Goal: Task Accomplishment & Management: Complete application form

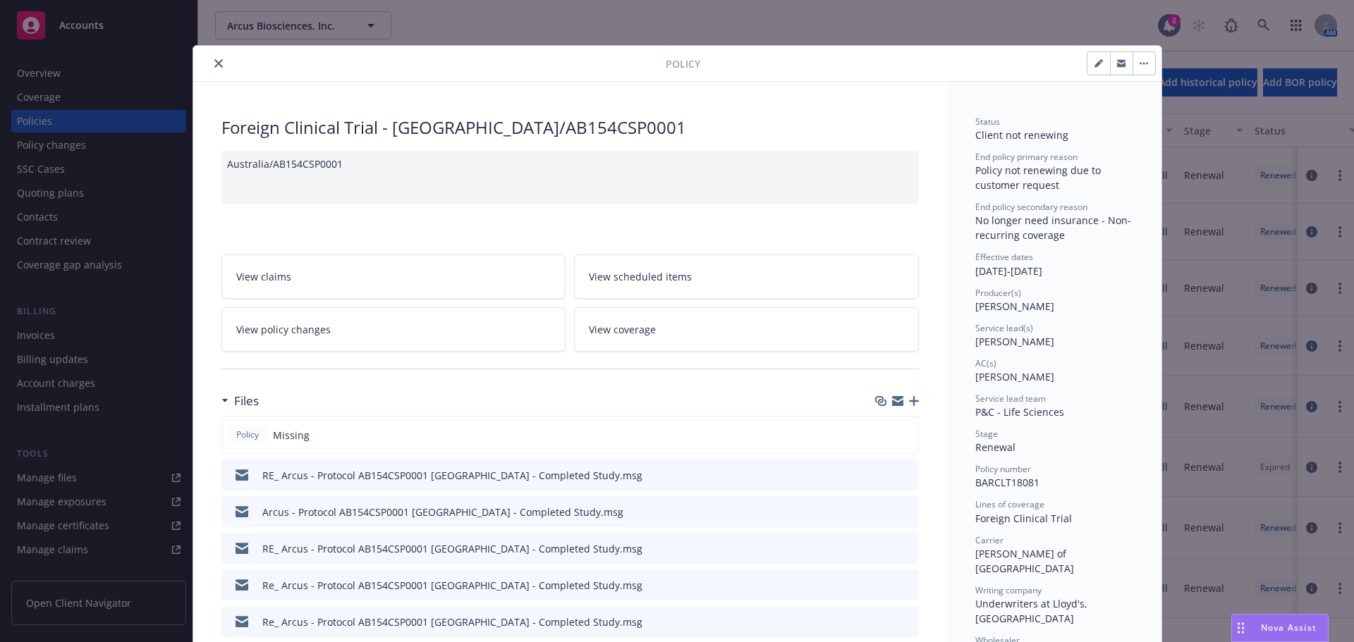
click at [214, 59] on icon "close" at bounding box center [218, 63] width 8 height 8
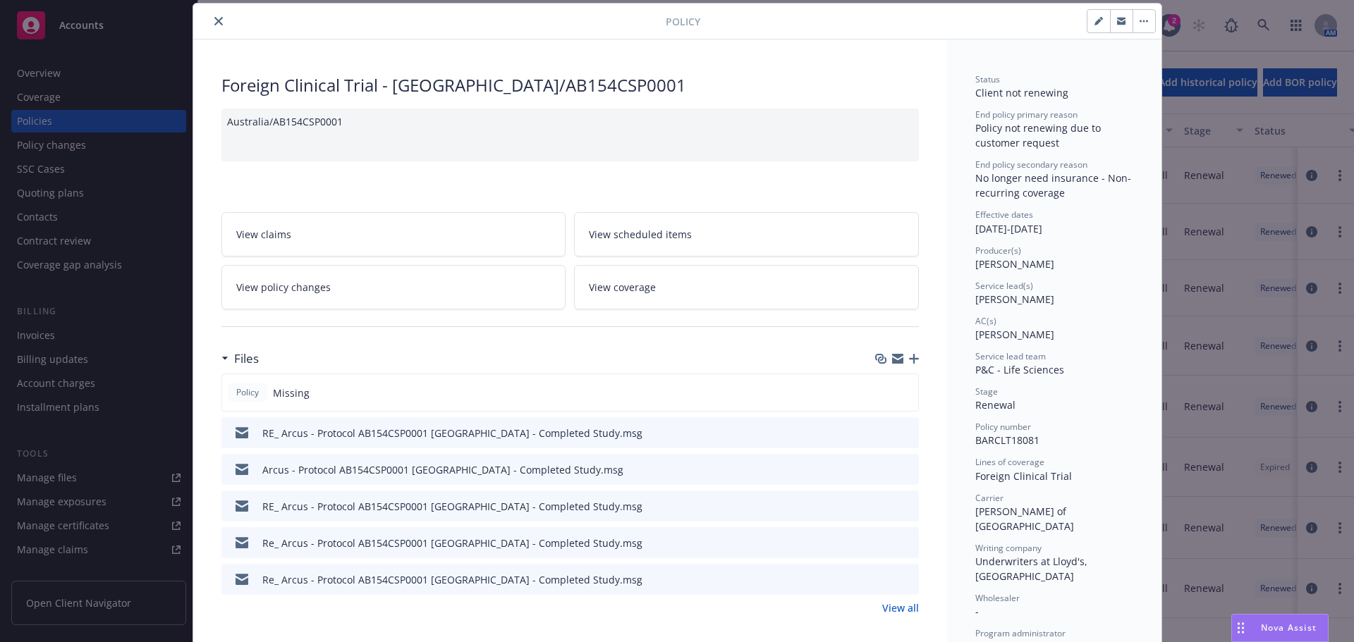
click at [210, 18] on button "close" at bounding box center [218, 21] width 17 height 17
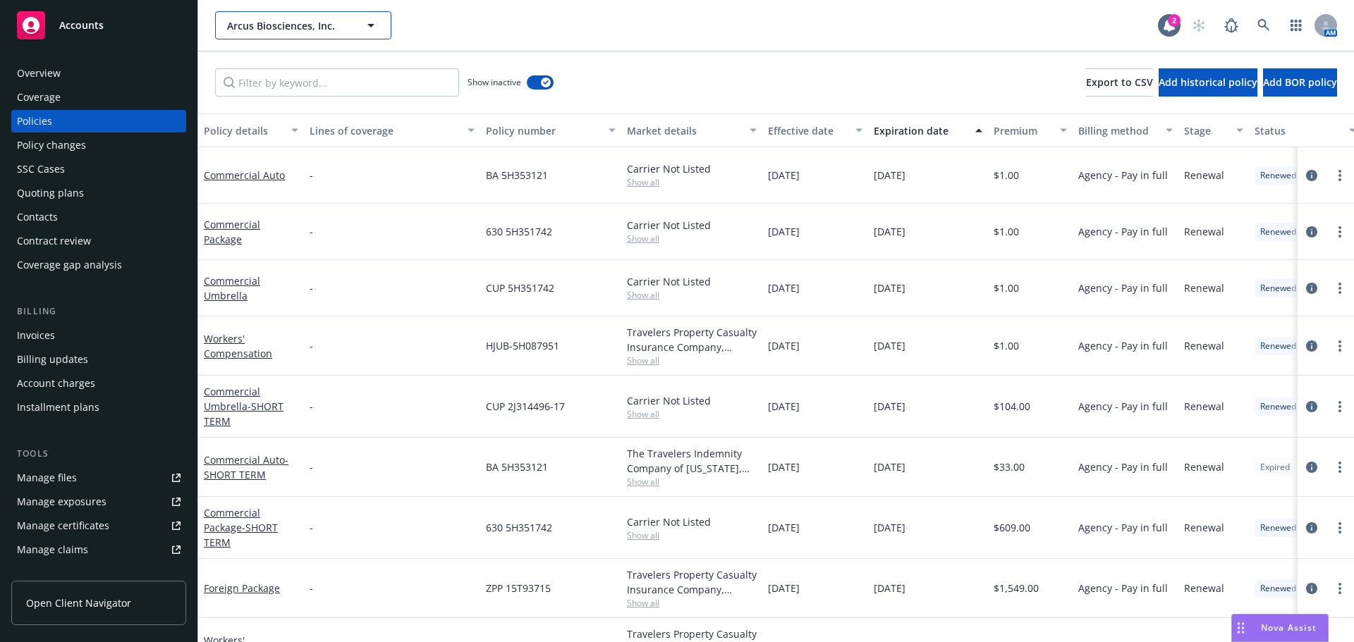
click at [269, 29] on span "Arcus Biosciences, Inc." at bounding box center [288, 25] width 122 height 15
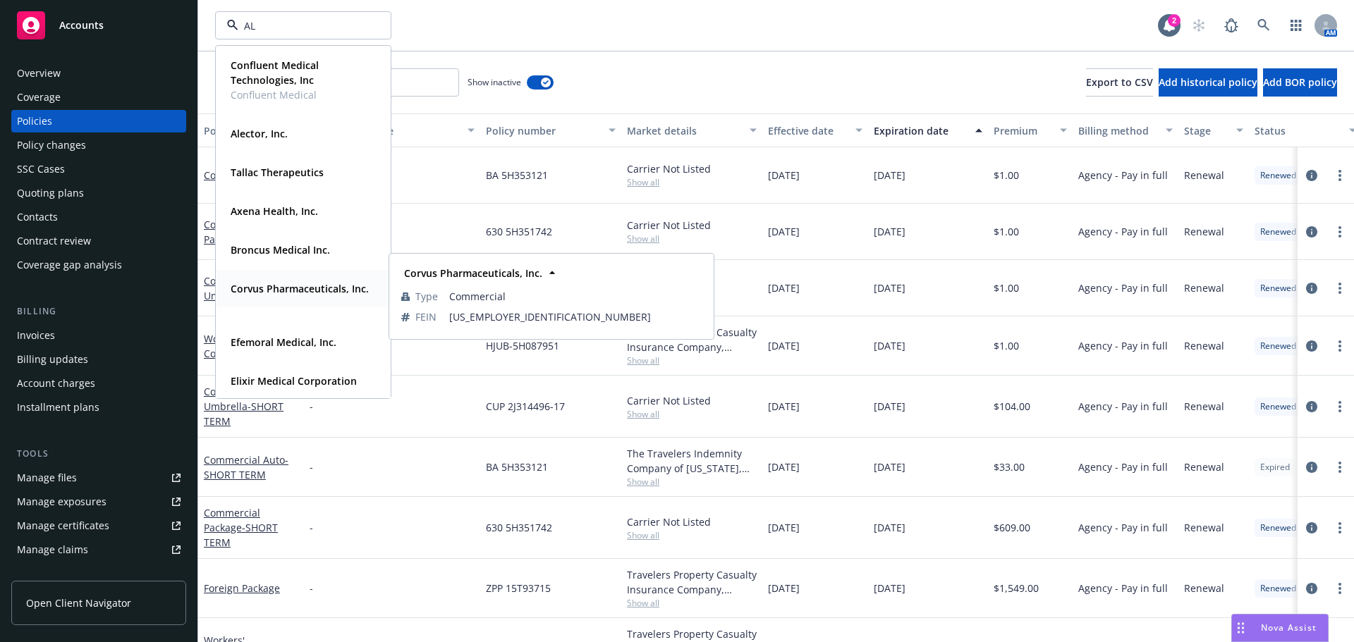
type input "ALx"
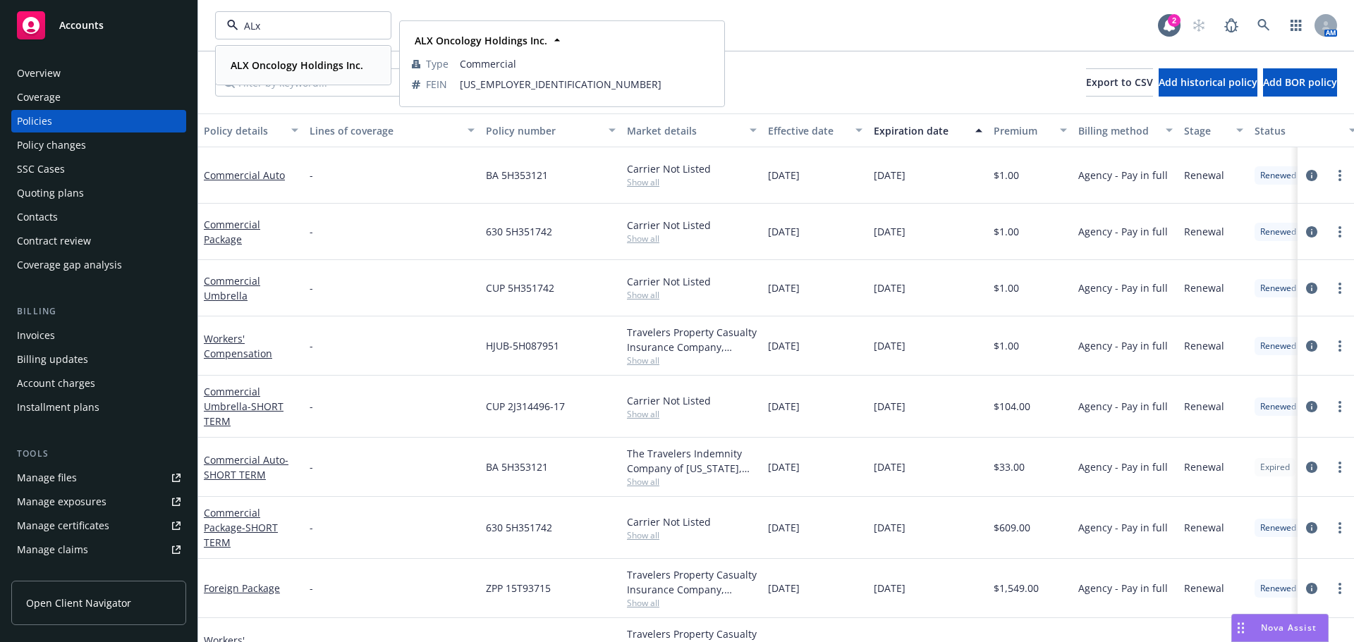
click at [281, 68] on strong "ALX Oncology Holdings Inc." at bounding box center [297, 65] width 133 height 13
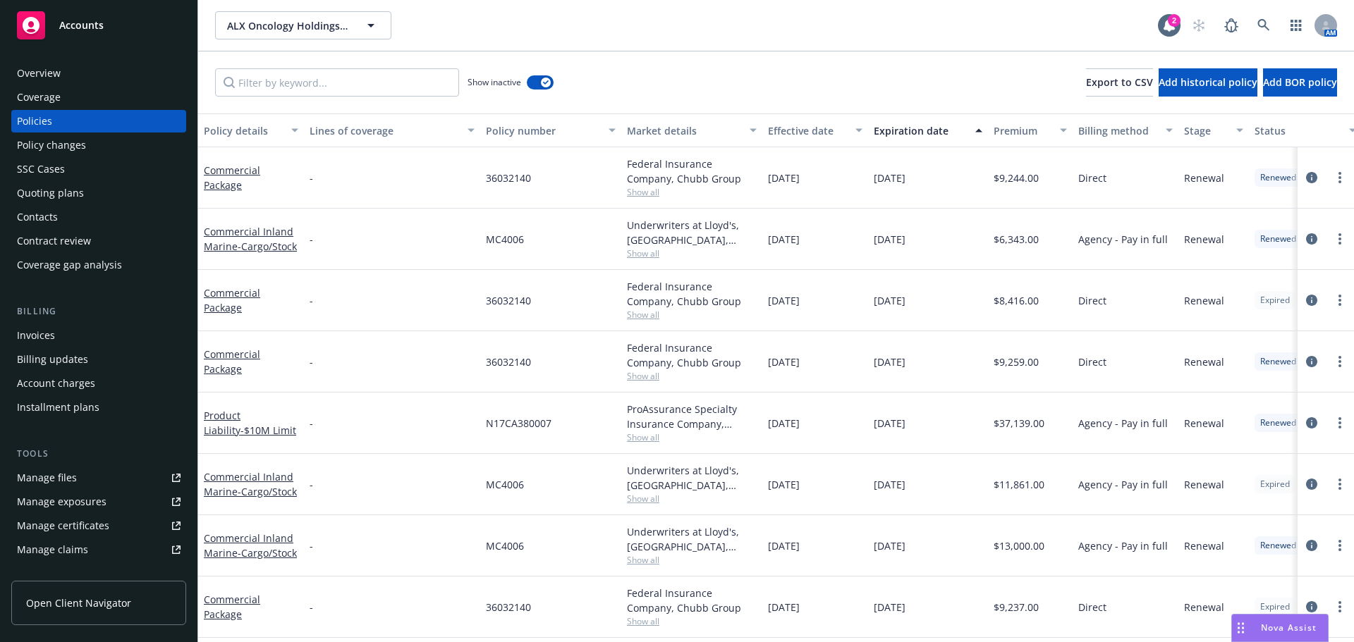
click at [73, 196] on div "Quoting plans" at bounding box center [50, 193] width 67 height 23
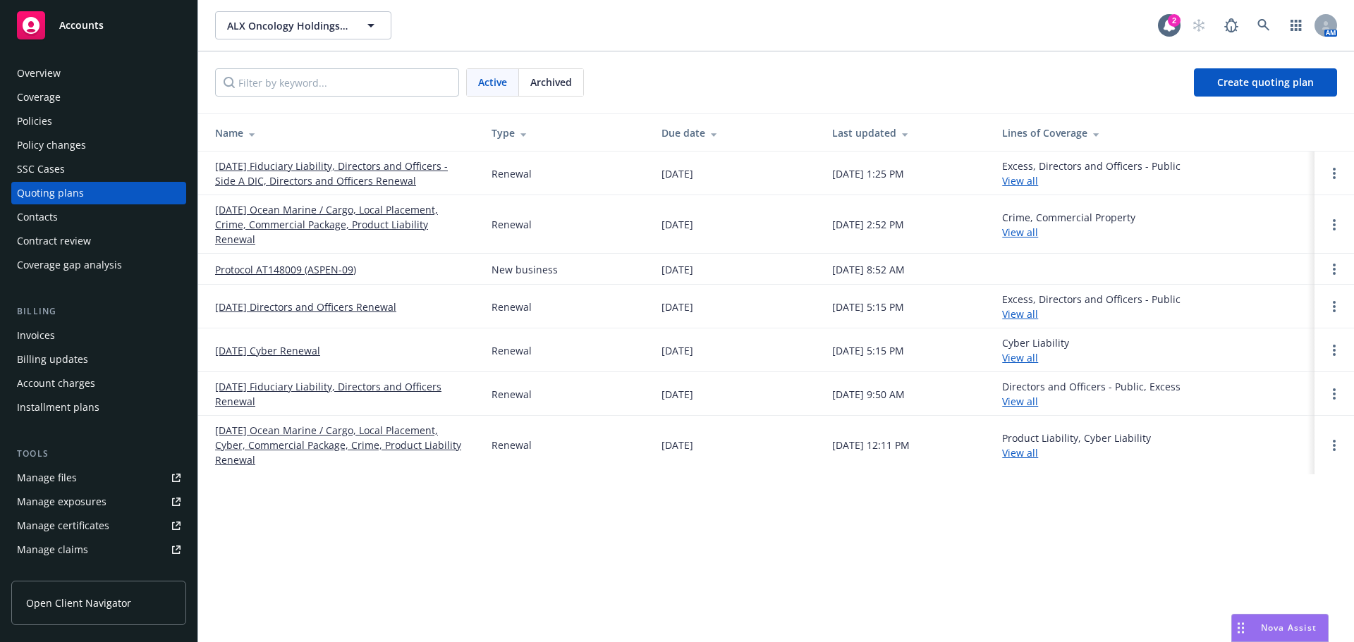
click at [284, 262] on link "Protocol AT148009 (ASPEN-09)" at bounding box center [285, 269] width 141 height 15
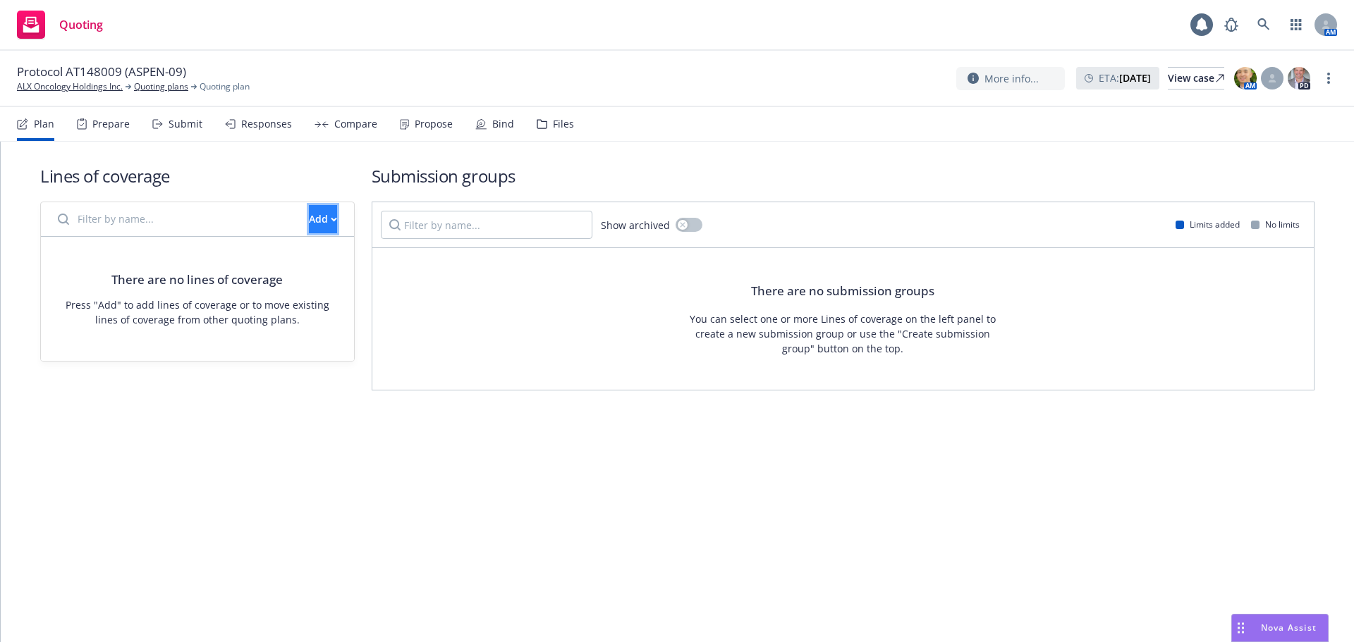
click at [309, 217] on div "Add" at bounding box center [323, 219] width 28 height 27
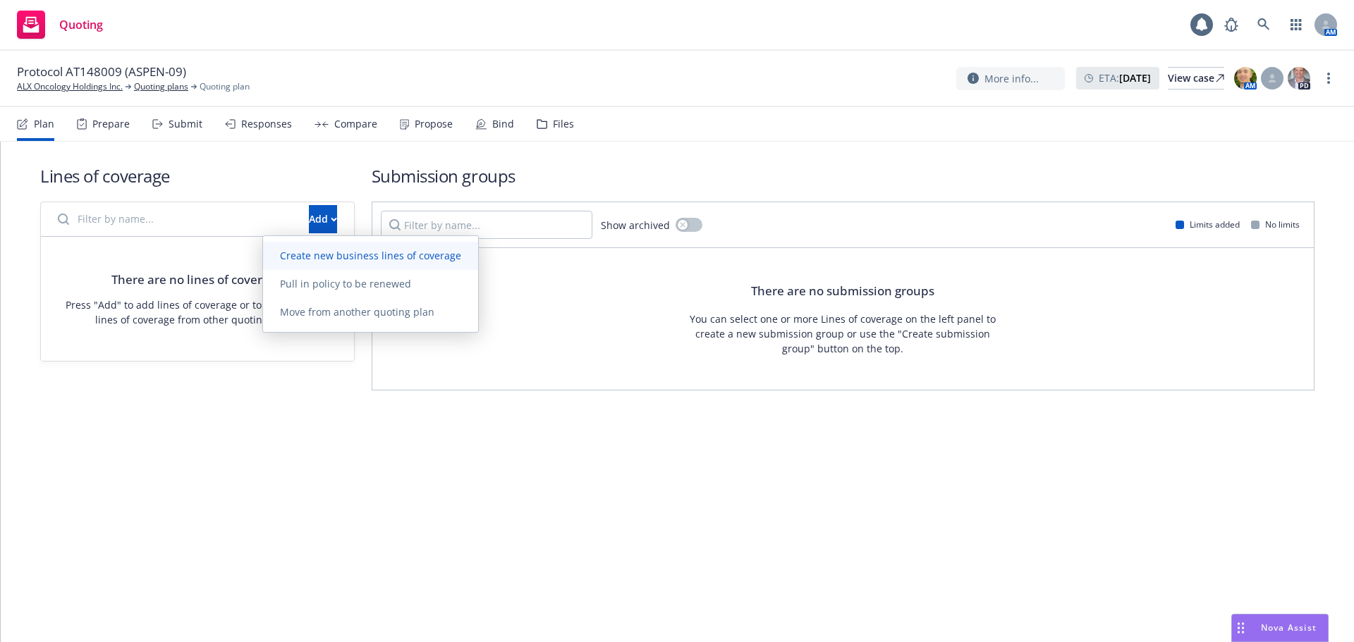
click at [312, 254] on span "Create new business lines of coverage" at bounding box center [370, 255] width 215 height 13
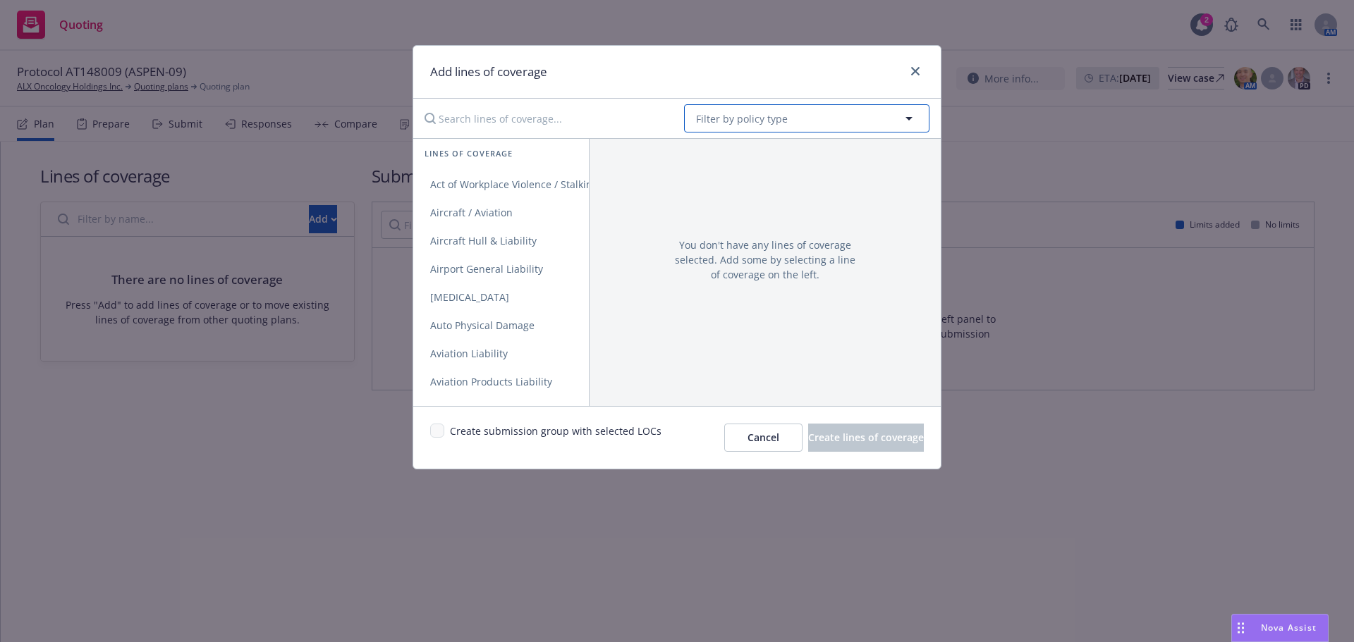
click at [752, 120] on span "Filter by policy type" at bounding box center [742, 118] width 92 height 15
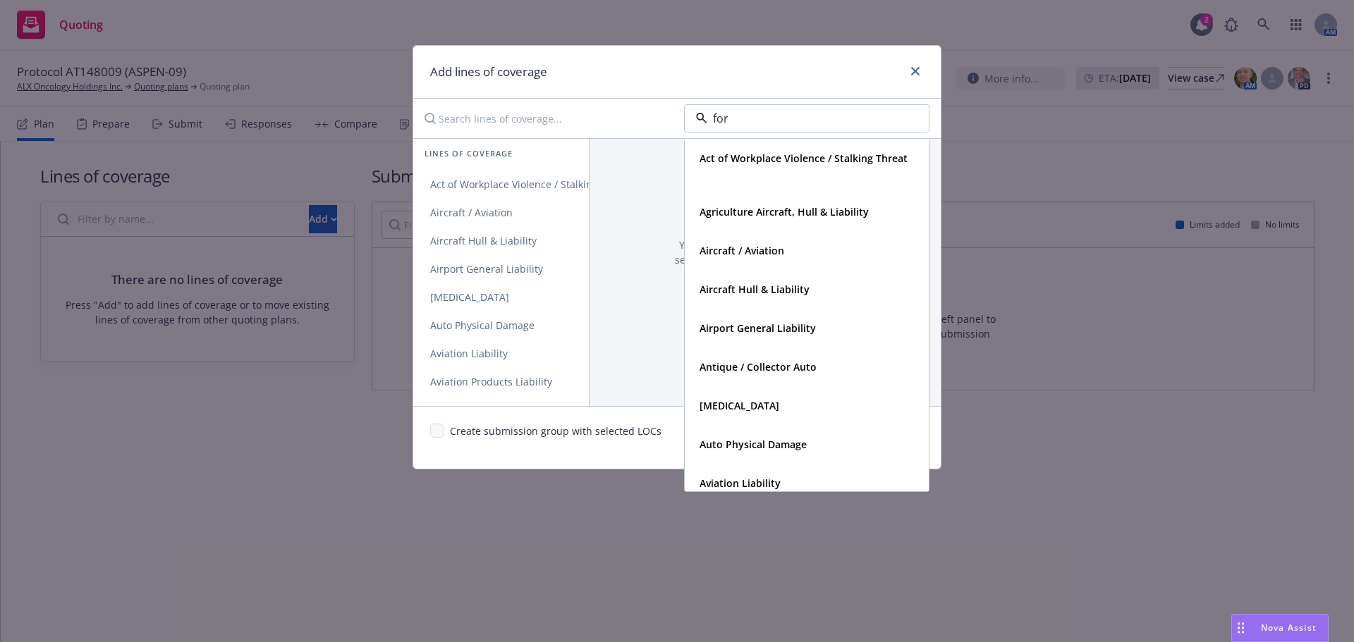
type input "fore"
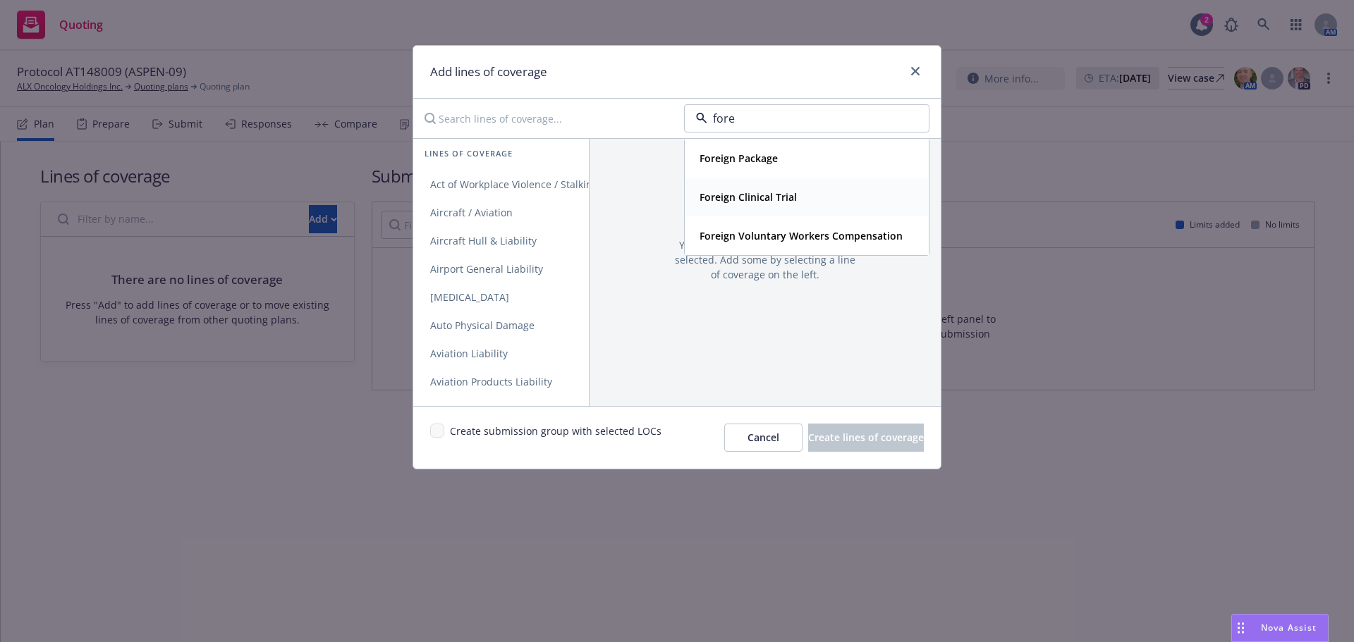
click at [760, 210] on div "Foreign Clinical Trial" at bounding box center [806, 196] width 243 height 37
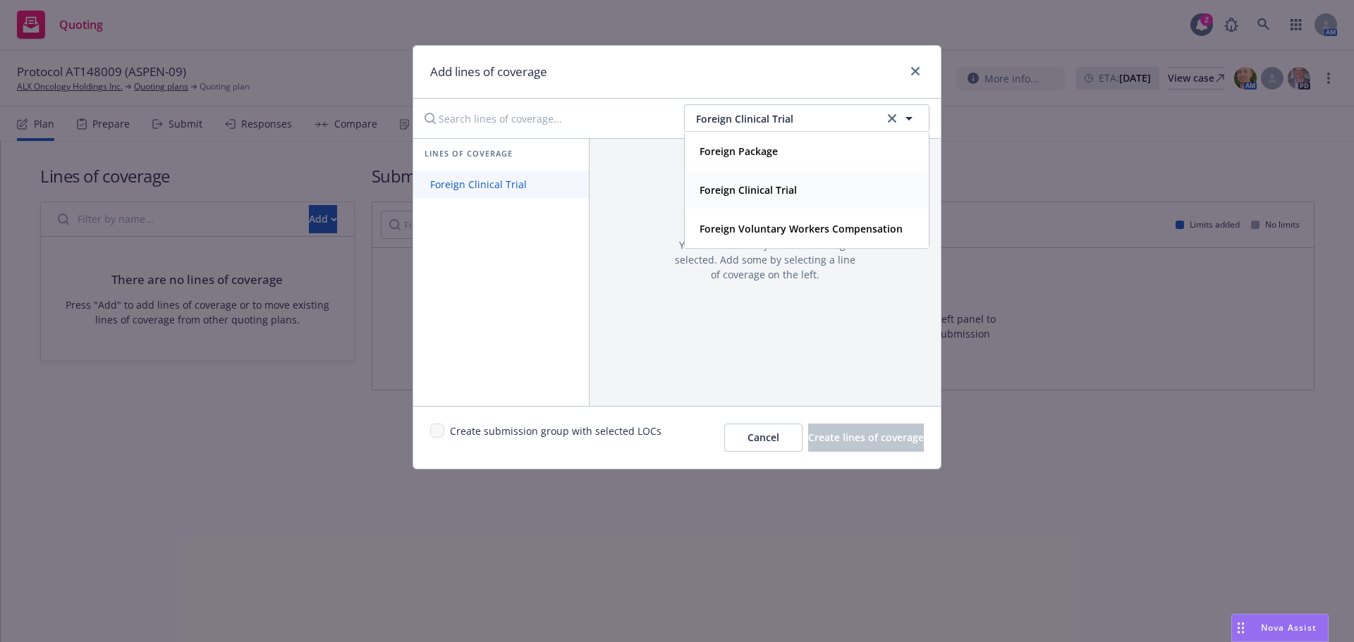
click at [505, 188] on span "Foreign Clinical Trial" at bounding box center [478, 184] width 130 height 13
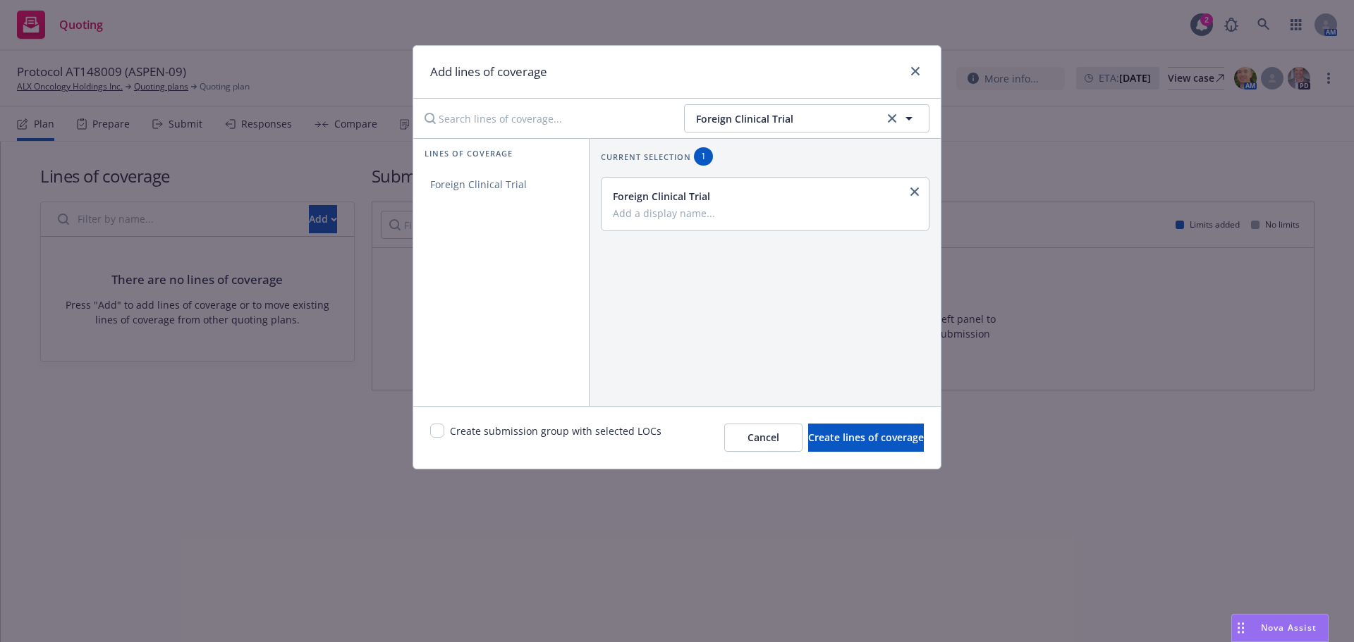
click at [755, 219] on input "Add a display name..." at bounding box center [764, 213] width 302 height 13
type input "South Korea/AT148009"
click at [868, 431] on span "Create lines of coverage" at bounding box center [866, 437] width 116 height 13
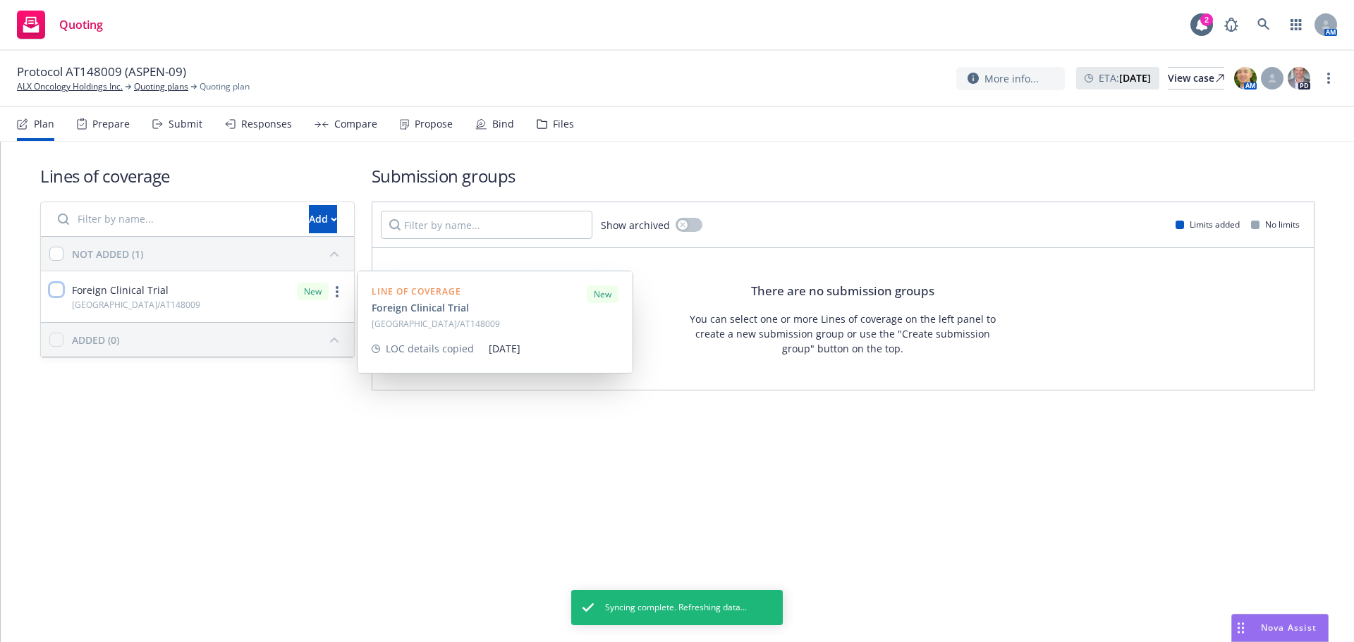
click at [56, 291] on input "checkbox" at bounding box center [56, 290] width 14 height 14
checkbox input "true"
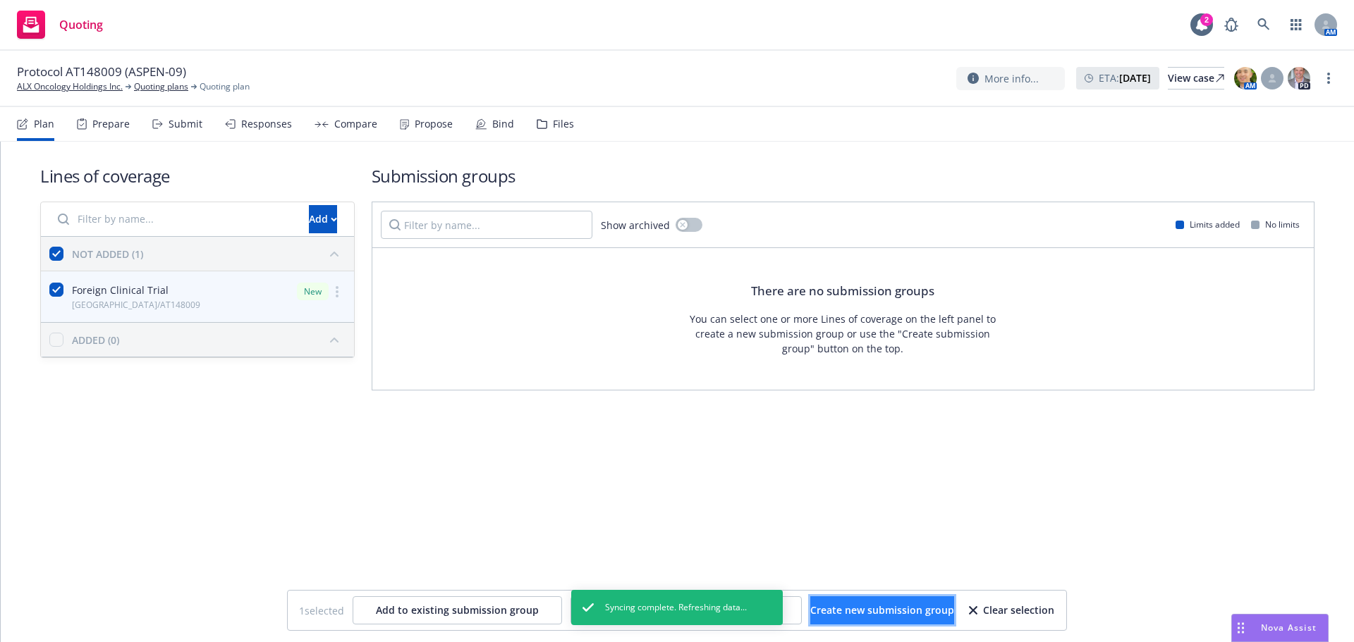
click at [877, 611] on span "Create new submission group" at bounding box center [882, 610] width 144 height 13
checkbox input "false"
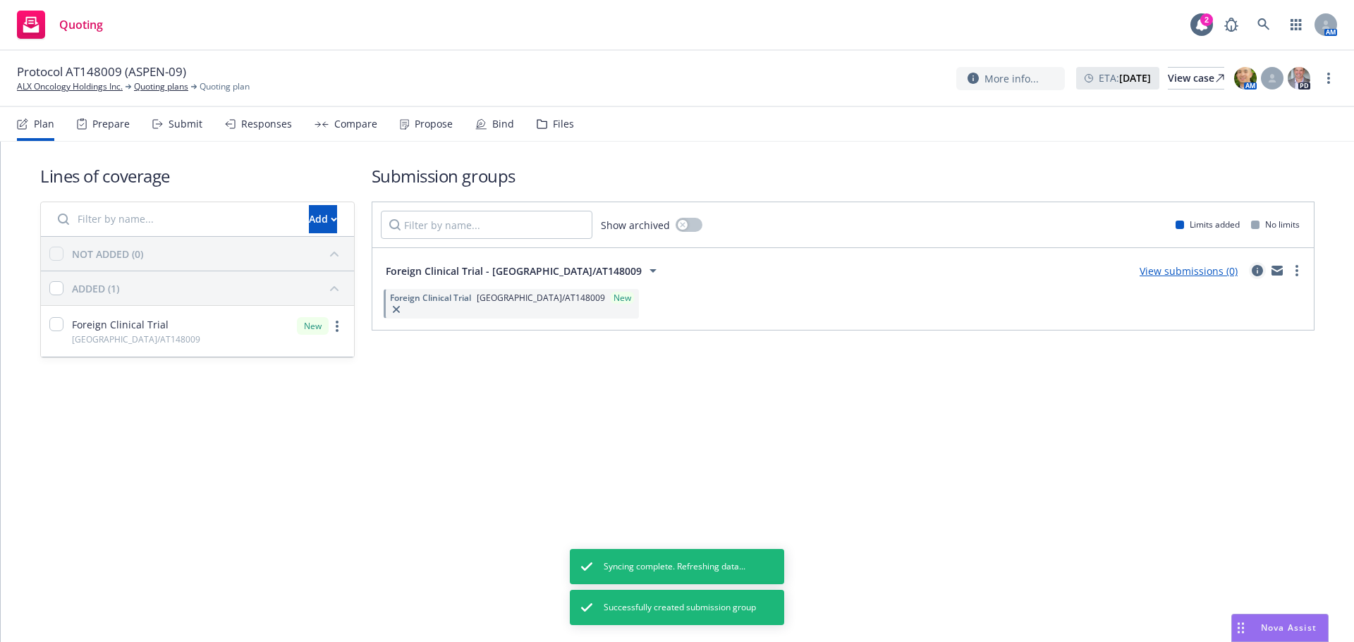
click at [1260, 271] on icon "circleInformation" at bounding box center [1257, 270] width 11 height 11
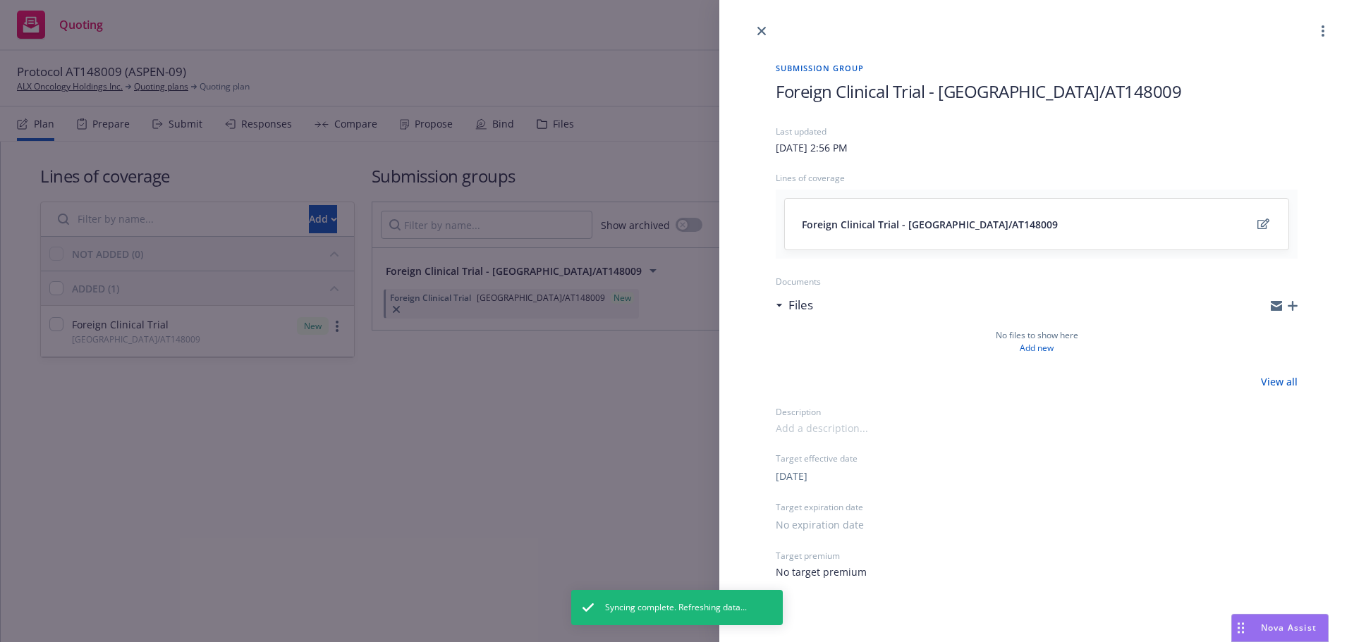
click at [1292, 307] on icon "button" at bounding box center [1293, 306] width 10 height 10
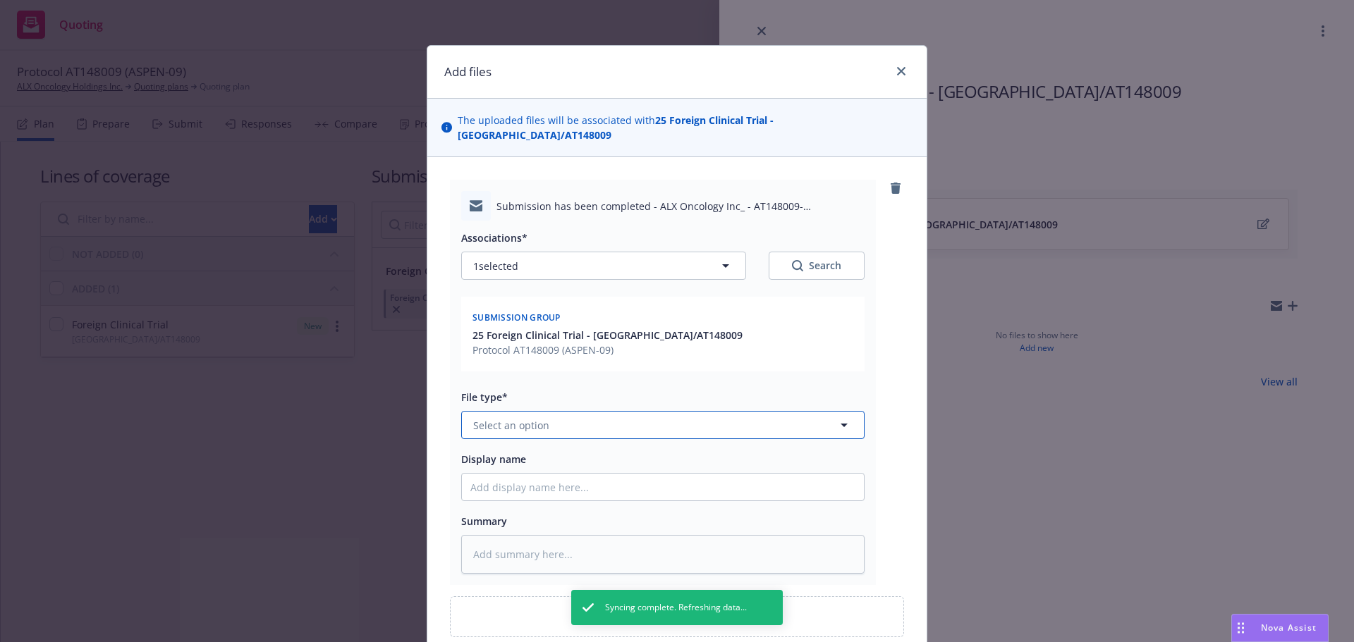
click at [514, 420] on button "Select an option" at bounding box center [662, 425] width 403 height 28
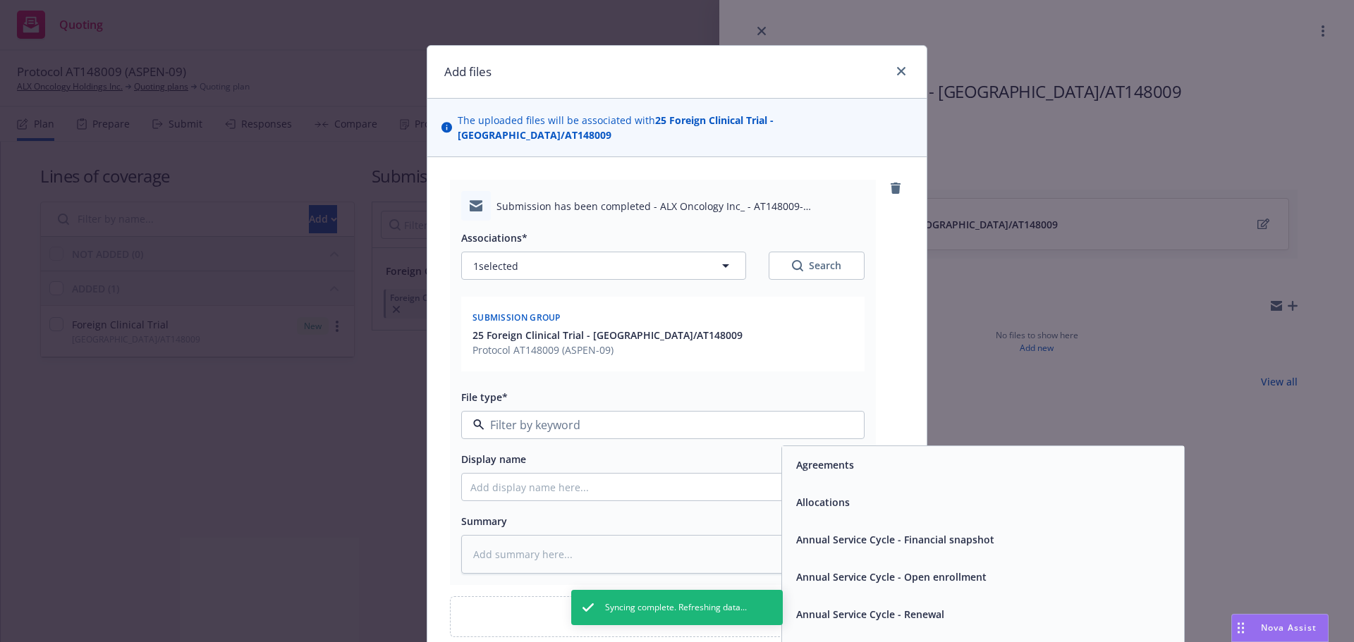
click at [515, 417] on input at bounding box center [660, 425] width 351 height 17
type input "sub"
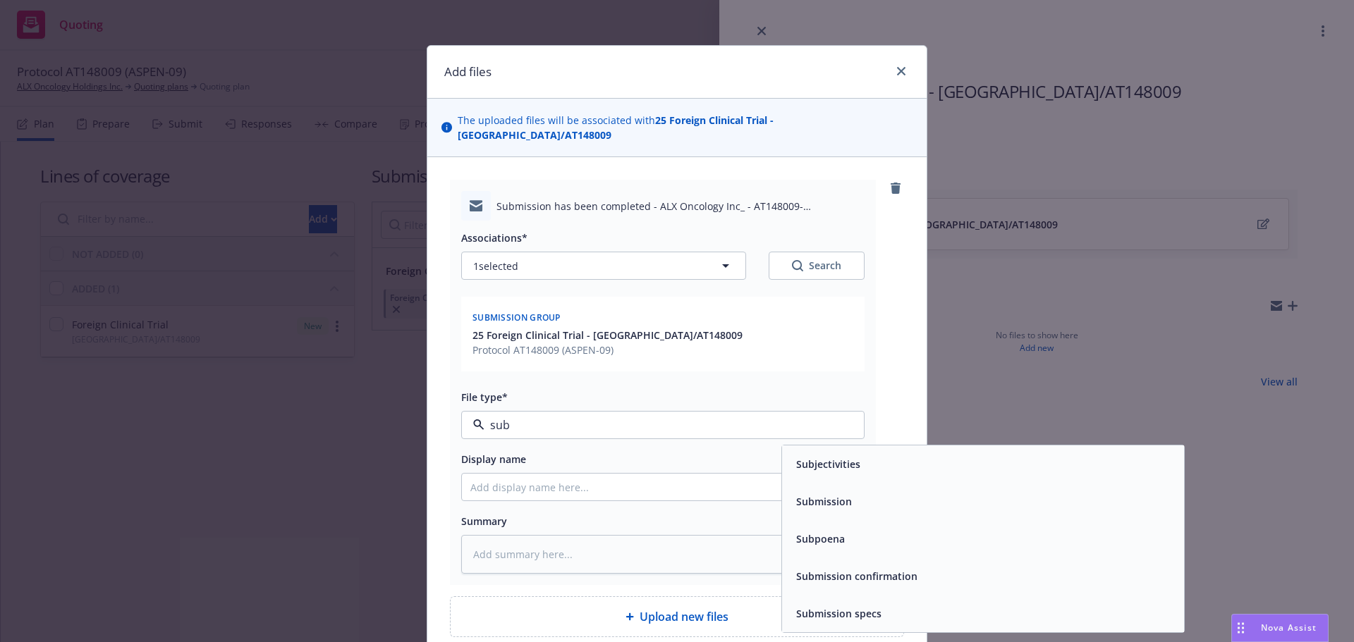
click at [857, 492] on div "Submission" at bounding box center [983, 502] width 385 height 20
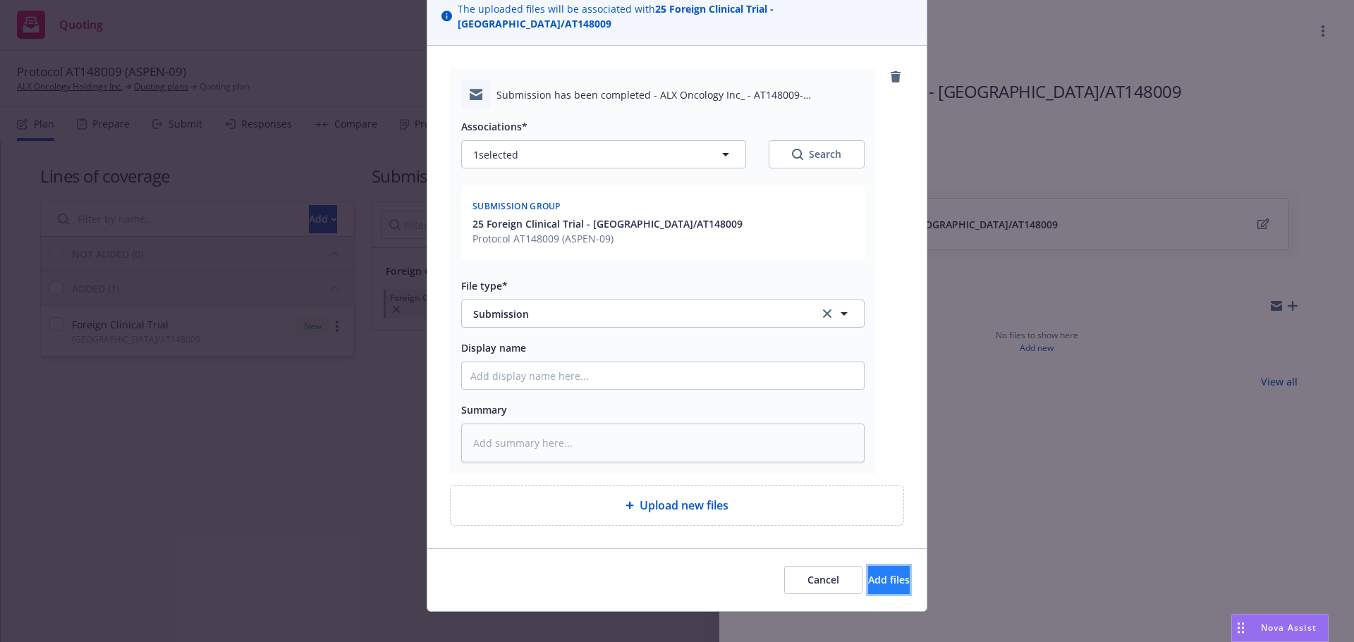
click at [888, 566] on button "Add files" at bounding box center [889, 580] width 42 height 28
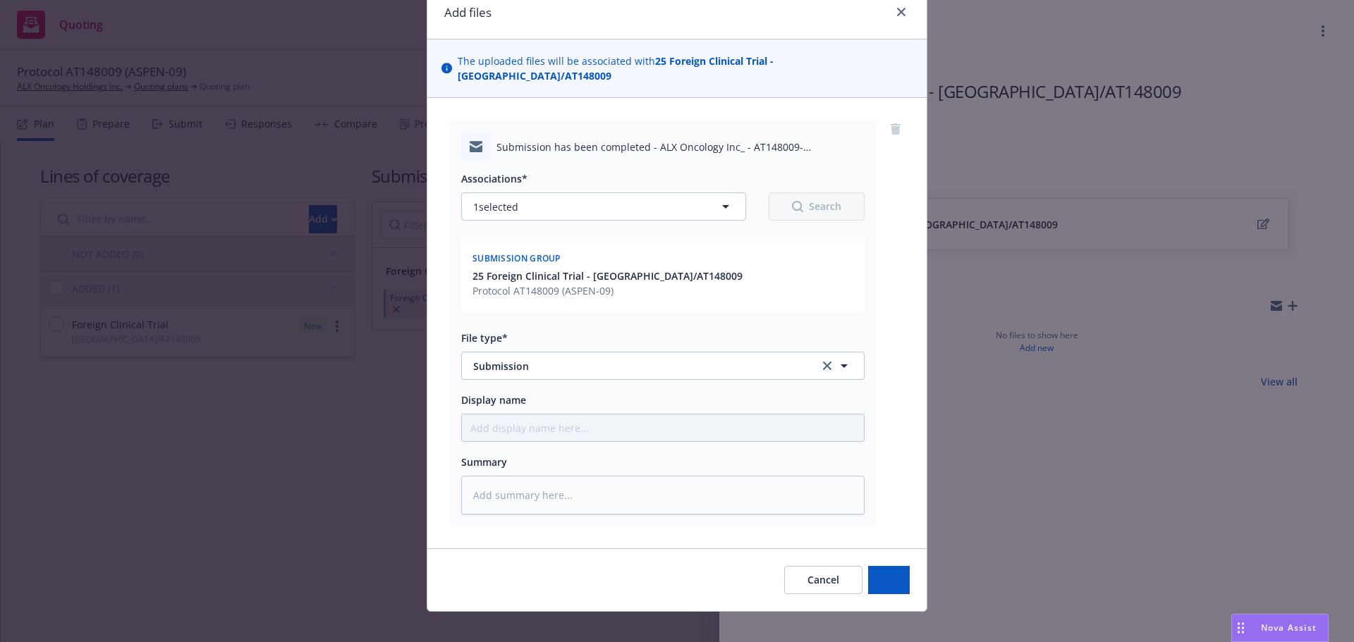
type textarea "x"
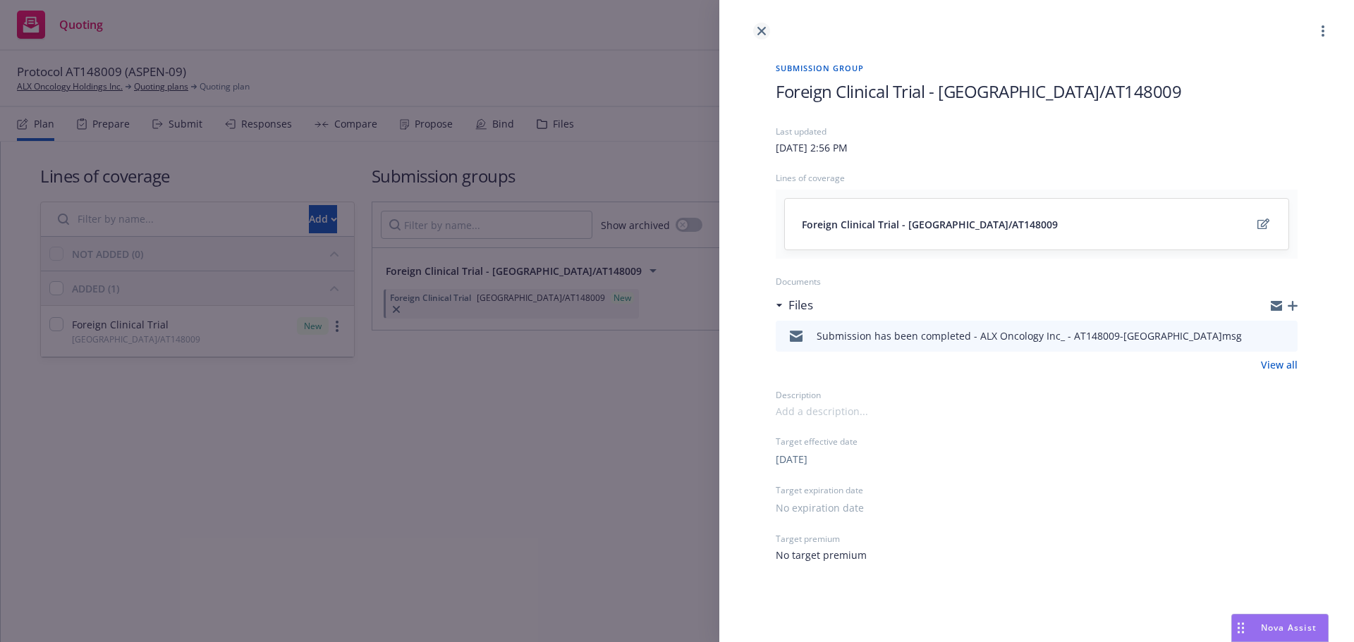
click at [765, 35] on link "close" at bounding box center [761, 31] width 17 height 17
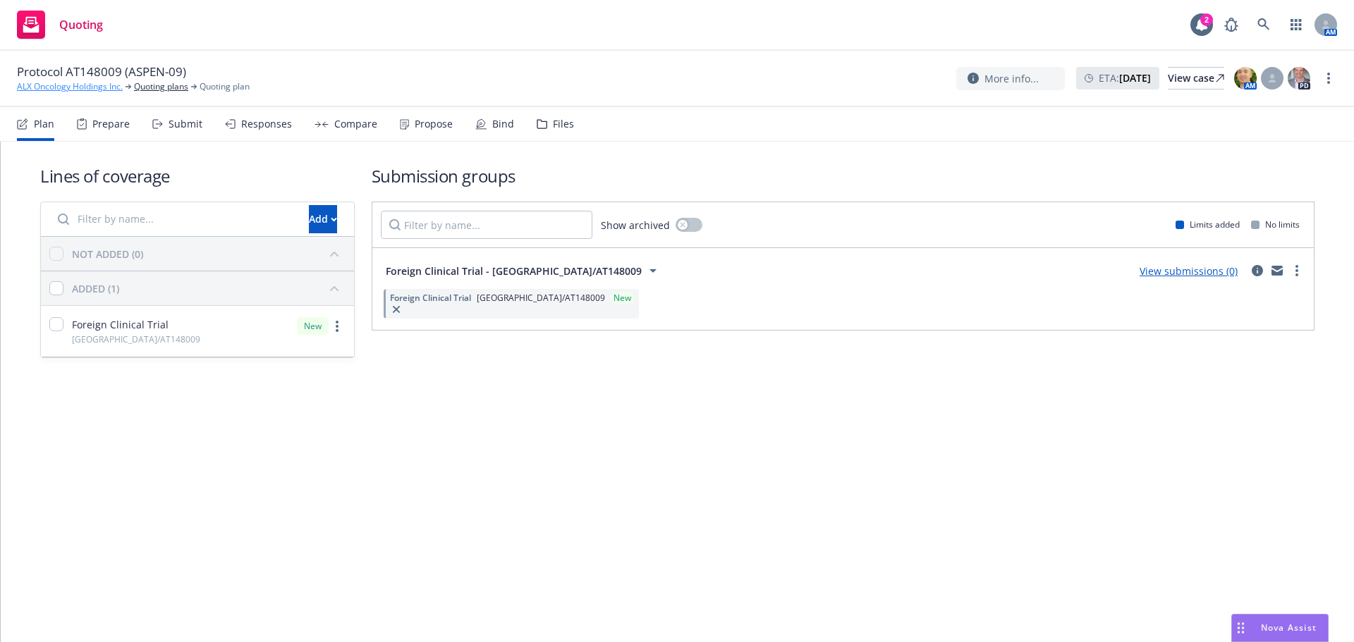
click at [70, 87] on link "ALX Oncology Holdings Inc." at bounding box center [70, 86] width 106 height 13
